Goal: Find specific page/section

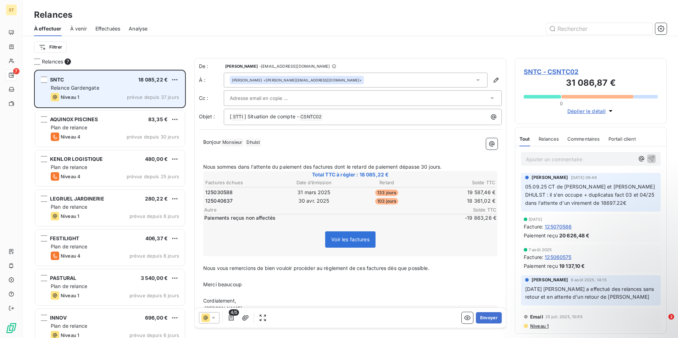
scroll to position [263, 146]
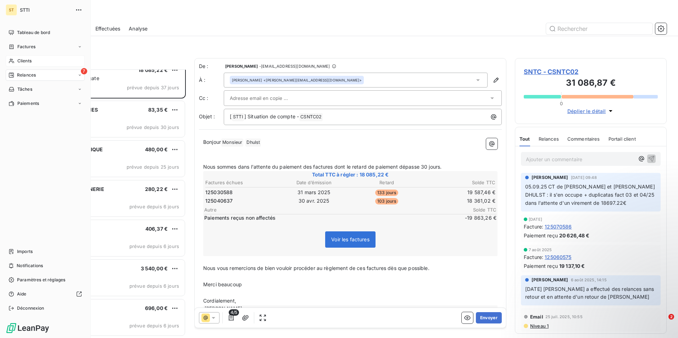
click at [25, 59] on span "Clients" at bounding box center [24, 61] width 14 height 6
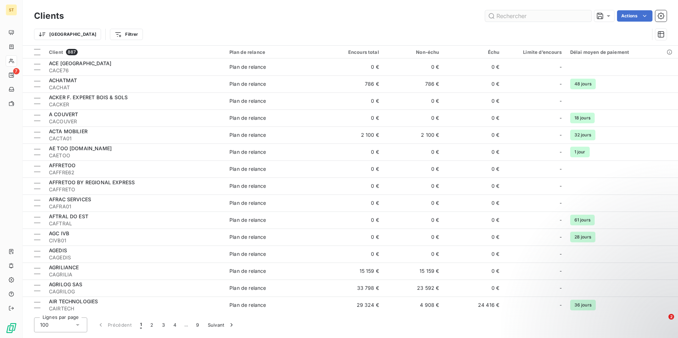
click at [533, 16] on input "text" at bounding box center [538, 15] width 106 height 11
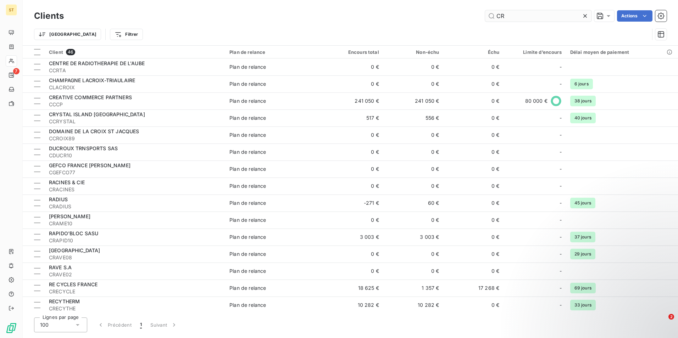
type input "C"
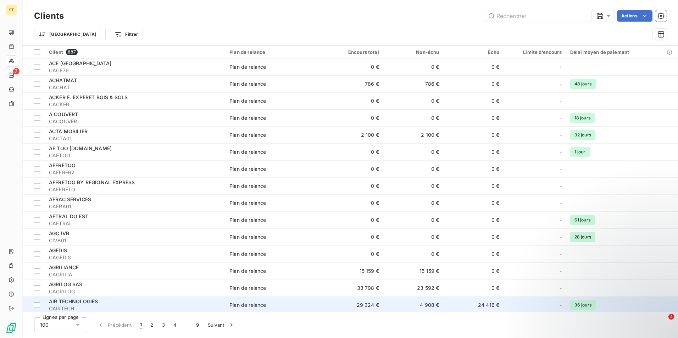
click at [81, 303] on span "AIR TECHNOLOGIES" at bounding box center [73, 302] width 49 height 6
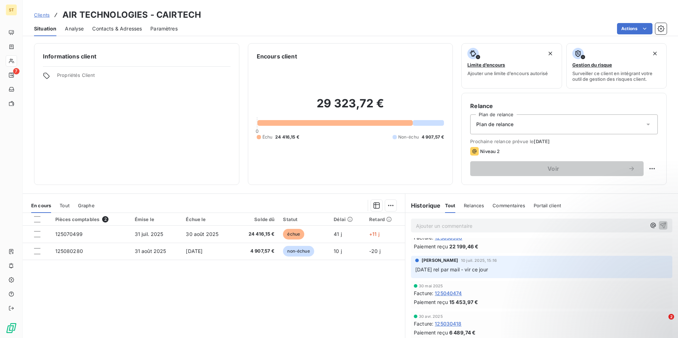
scroll to position [102, 0]
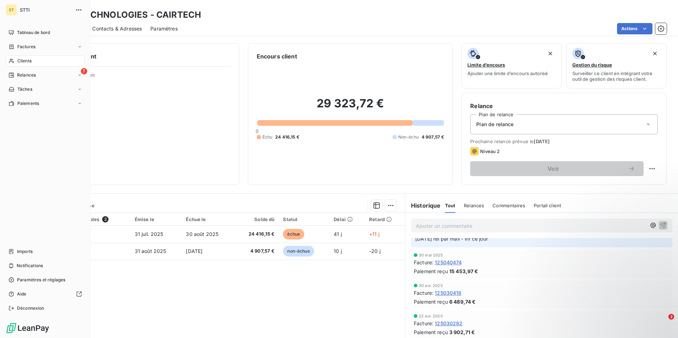
click at [18, 60] on span "Clients" at bounding box center [24, 61] width 14 height 6
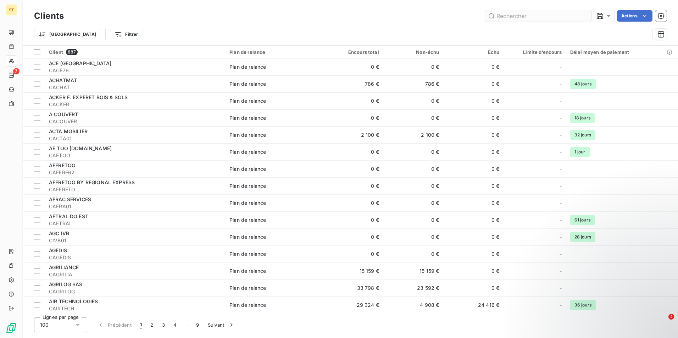
click at [508, 18] on input "text" at bounding box center [538, 15] width 106 height 11
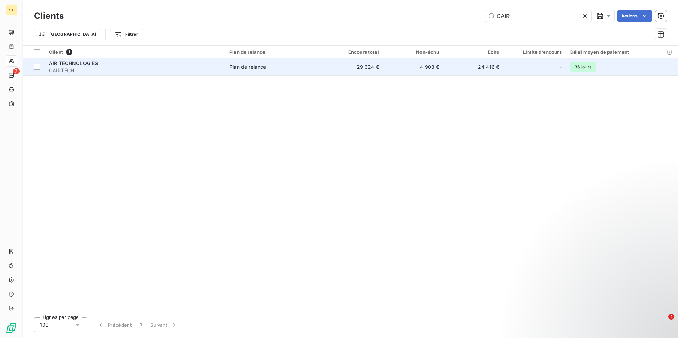
type input "CAIR"
click at [208, 69] on span "CAIRTECH" at bounding box center [135, 70] width 172 height 7
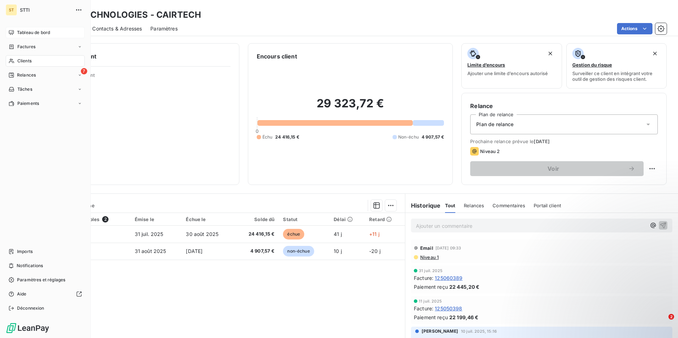
click at [24, 32] on span "Tableau de bord" at bounding box center [33, 32] width 33 height 6
